Goal: Check status: Check status

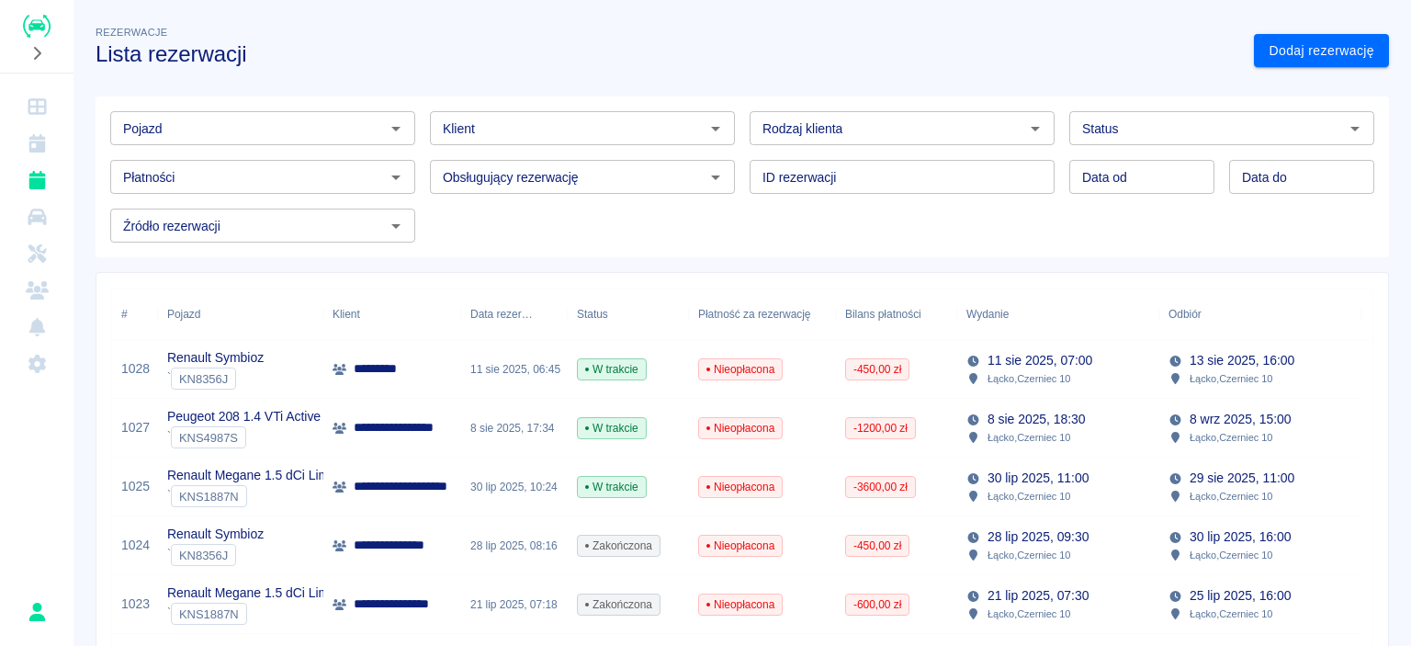
click at [237, 355] on p "Renault Symbioz" at bounding box center [215, 357] width 96 height 19
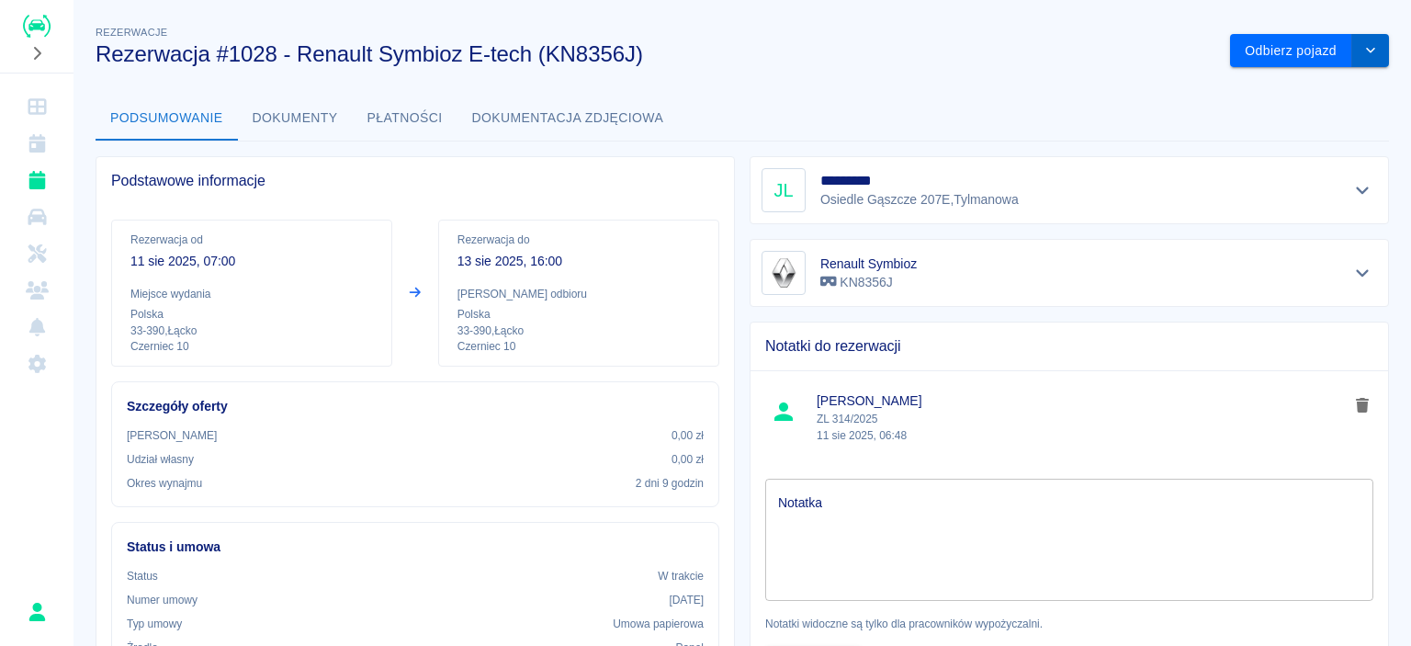
click at [1367, 47] on button "drop-down" at bounding box center [1370, 51] width 37 height 34
click at [887, 61] on h3 "Rezerwacja #1028 - Renault Symbioz E-tech (KN8356J)" at bounding box center [655, 54] width 1119 height 26
click at [305, 122] on button "Dokumenty" at bounding box center [295, 118] width 115 height 44
